Goal: Task Accomplishment & Management: Complete application form

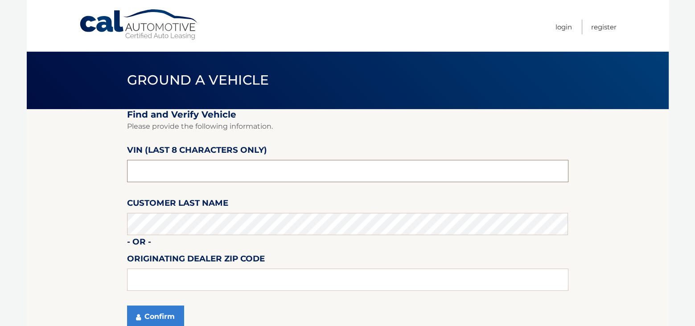
click at [205, 172] on input "text" at bounding box center [347, 171] width 441 height 22
type input "NM116916"
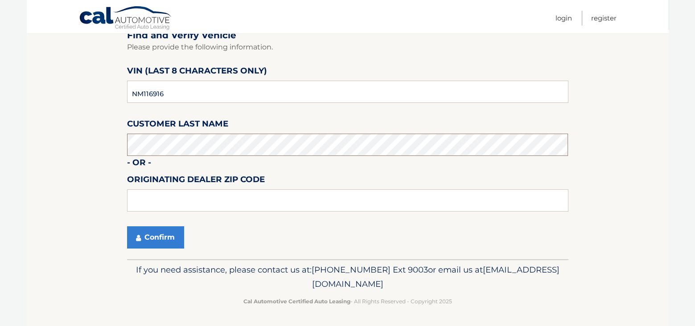
scroll to position [80, 0]
click at [170, 242] on button "Confirm" at bounding box center [155, 237] width 57 height 22
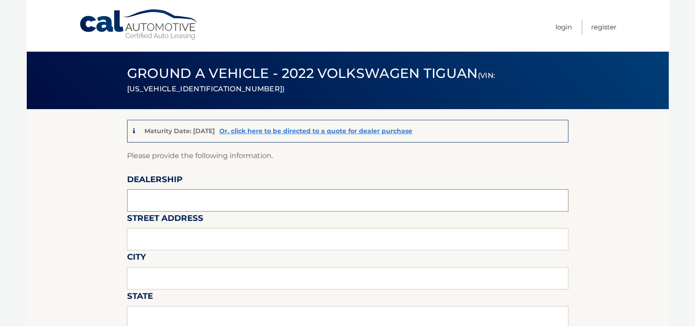
click at [150, 196] on input "text" at bounding box center [347, 201] width 441 height 22
type input "[PERSON_NAME] AUTO GROUP"
type input "1555 RTE 17 SOUTH"
type input "[PERSON_NAME]"
type input "NJ"
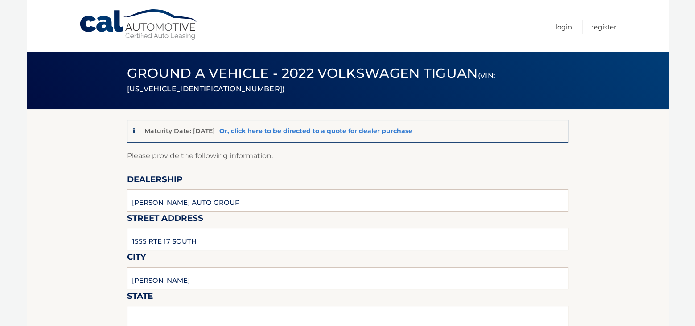
type input "07446"
type input "[PERSON_NAME]"
type input "2014466070"
type input "[EMAIL_ADDRESS][DOMAIN_NAME]"
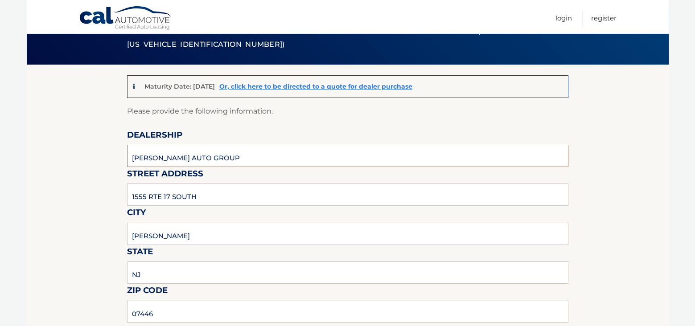
scroll to position [89, 0]
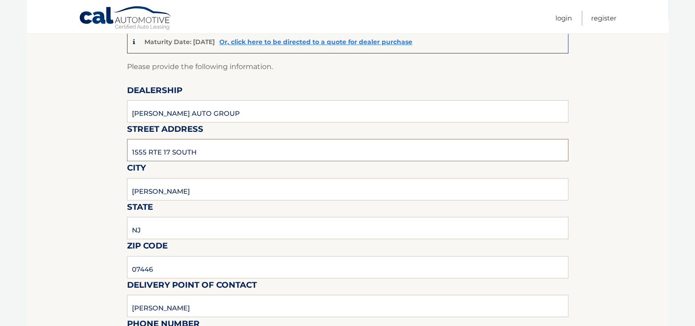
drag, startPoint x: 221, startPoint y: 149, endPoint x: 93, endPoint y: 155, distance: 128.1
type input "67 RAMAPO VALLEY ROAD"
drag, startPoint x: 173, startPoint y: 193, endPoint x: 98, endPoint y: 193, distance: 74.5
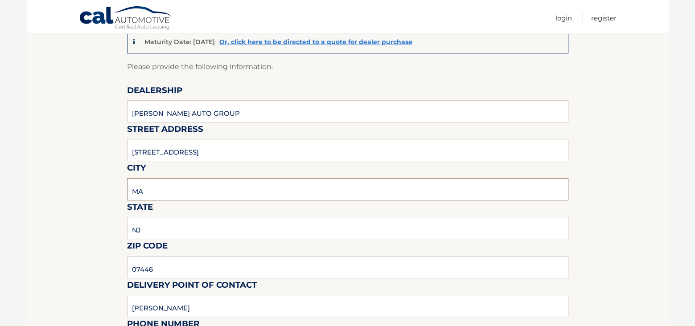
type input "Mahwah"
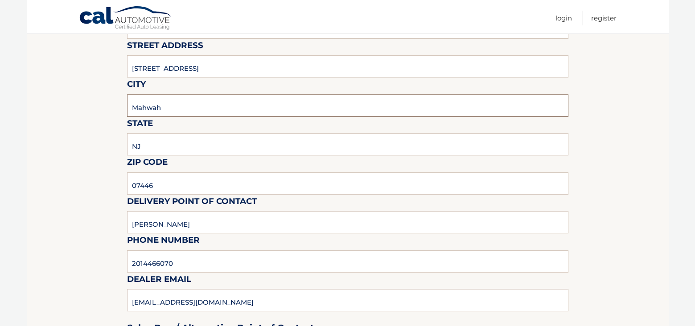
scroll to position [178, 0]
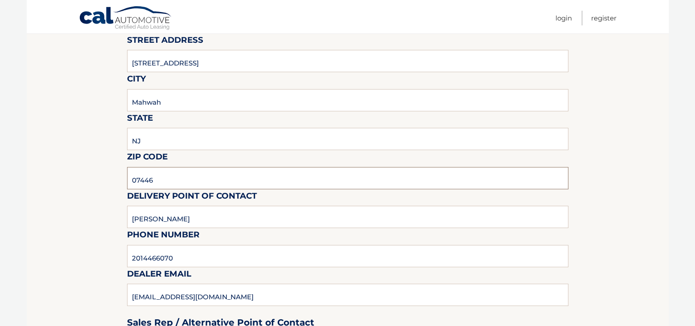
click at [185, 178] on input "07446" at bounding box center [347, 178] width 441 height 22
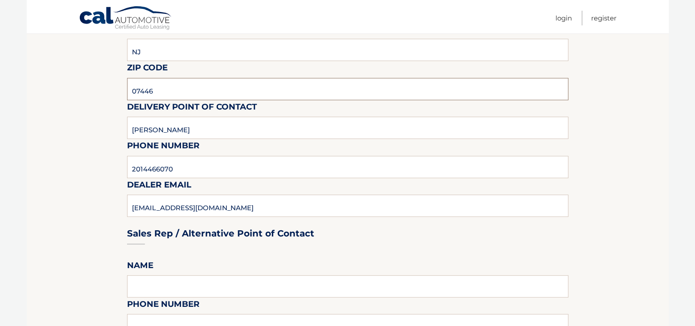
scroll to position [268, 0]
drag, startPoint x: 170, startPoint y: 90, endPoint x: 108, endPoint y: 88, distance: 62.5
click at [108, 88] on section "Maturity Date: 10/11/2025 Or, click here to be directed to a quote for dealer p…" at bounding box center [348, 330] width 642 height 977
type input "07430"
click at [67, 138] on section "Maturity Date: 10/11/2025 Or, click here to be directed to a quote for dealer p…" at bounding box center [348, 330] width 642 height 977
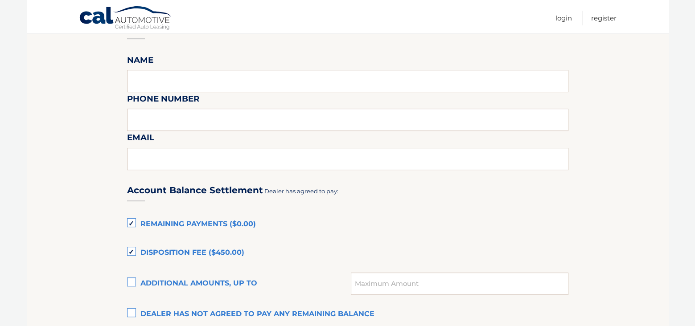
scroll to position [490, 0]
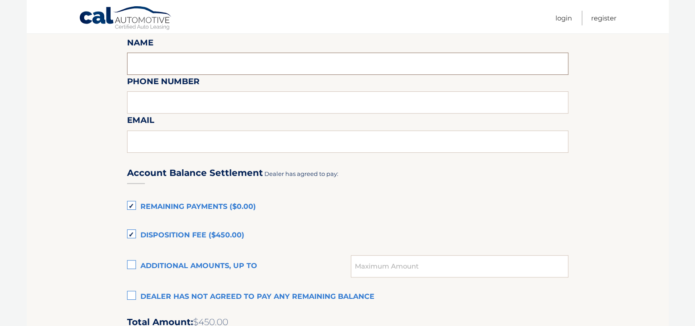
click at [168, 59] on input "text" at bounding box center [347, 64] width 441 height 22
type input "NEVEN VIDUCIC"
type input "2014466070"
type input "NVIDUCIC@RAMSEYCARS.COM"
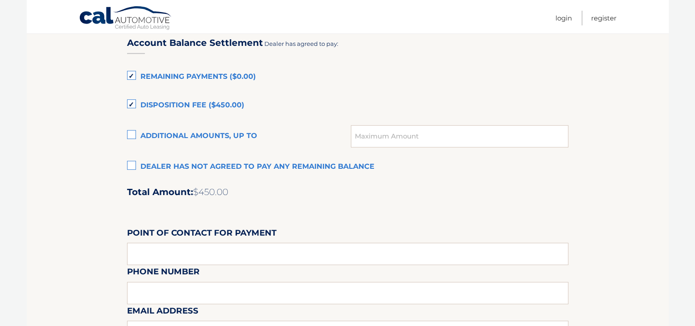
scroll to position [624, 0]
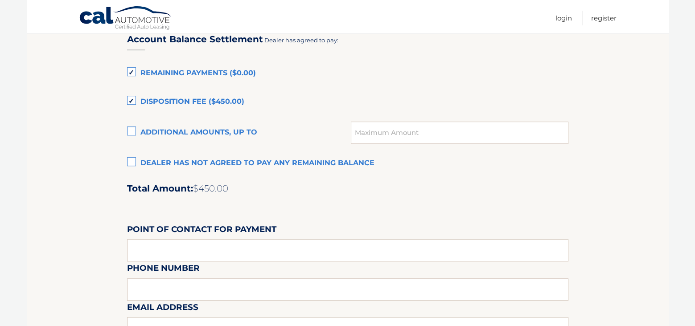
click at [130, 162] on label "Dealer has not agreed to pay any remaining balance" at bounding box center [347, 164] width 441 height 18
click at [0, 0] on input "Dealer has not agreed to pay any remaining balance" at bounding box center [0, 0] width 0 height 0
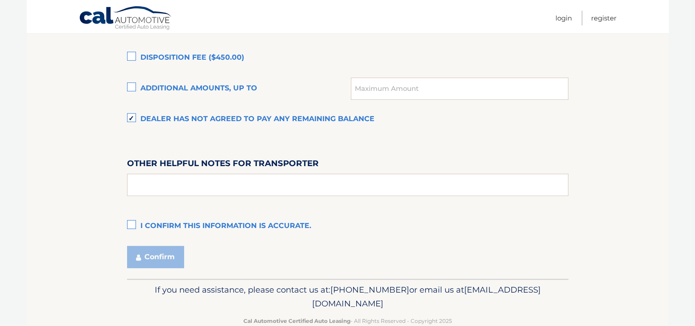
scroll to position [669, 0]
click at [127, 223] on label "I confirm this information is accurate." at bounding box center [347, 226] width 441 height 18
click at [0, 0] on input "I confirm this information is accurate." at bounding box center [0, 0] width 0 height 0
click at [157, 257] on button "Confirm" at bounding box center [155, 257] width 57 height 22
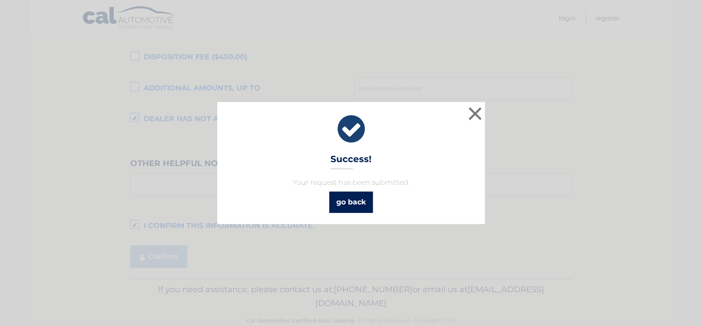
click at [355, 198] on link "go back" at bounding box center [351, 202] width 44 height 21
